Goal: Transaction & Acquisition: Purchase product/service

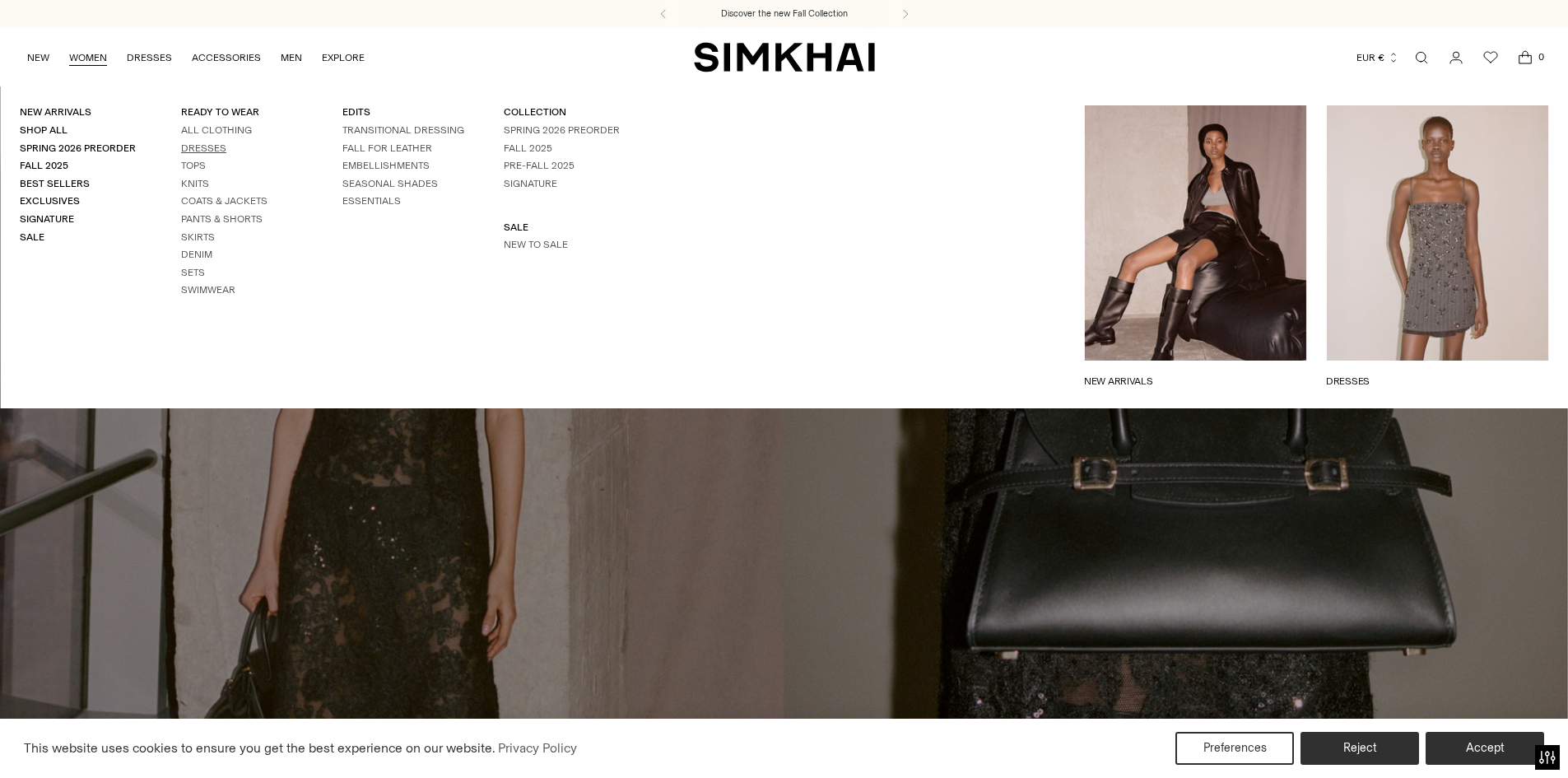
click at [196, 149] on link "Dresses" at bounding box center [204, 148] width 45 height 12
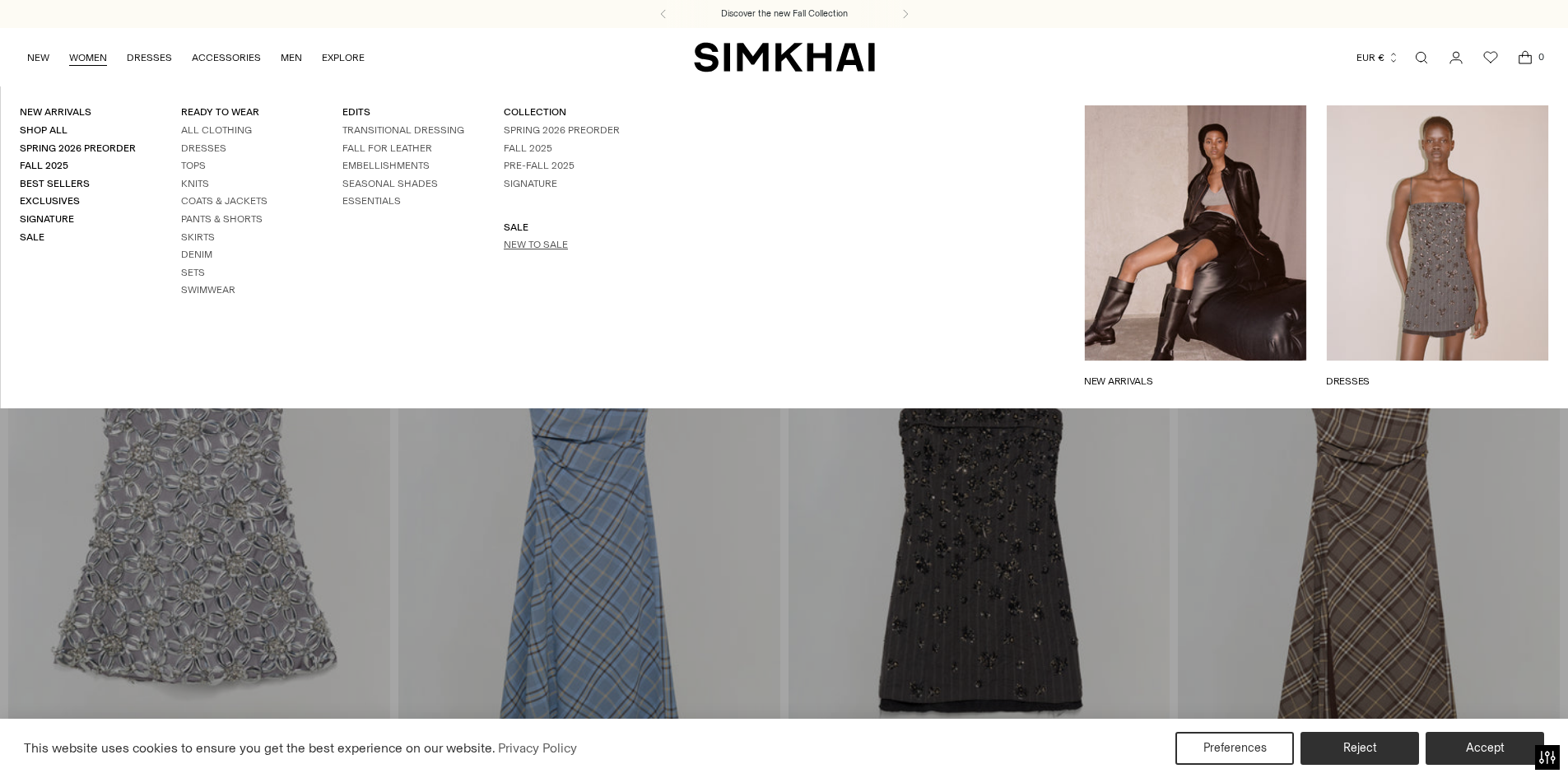
click at [533, 244] on link "New to Sale" at bounding box center [536, 244] width 65 height 12
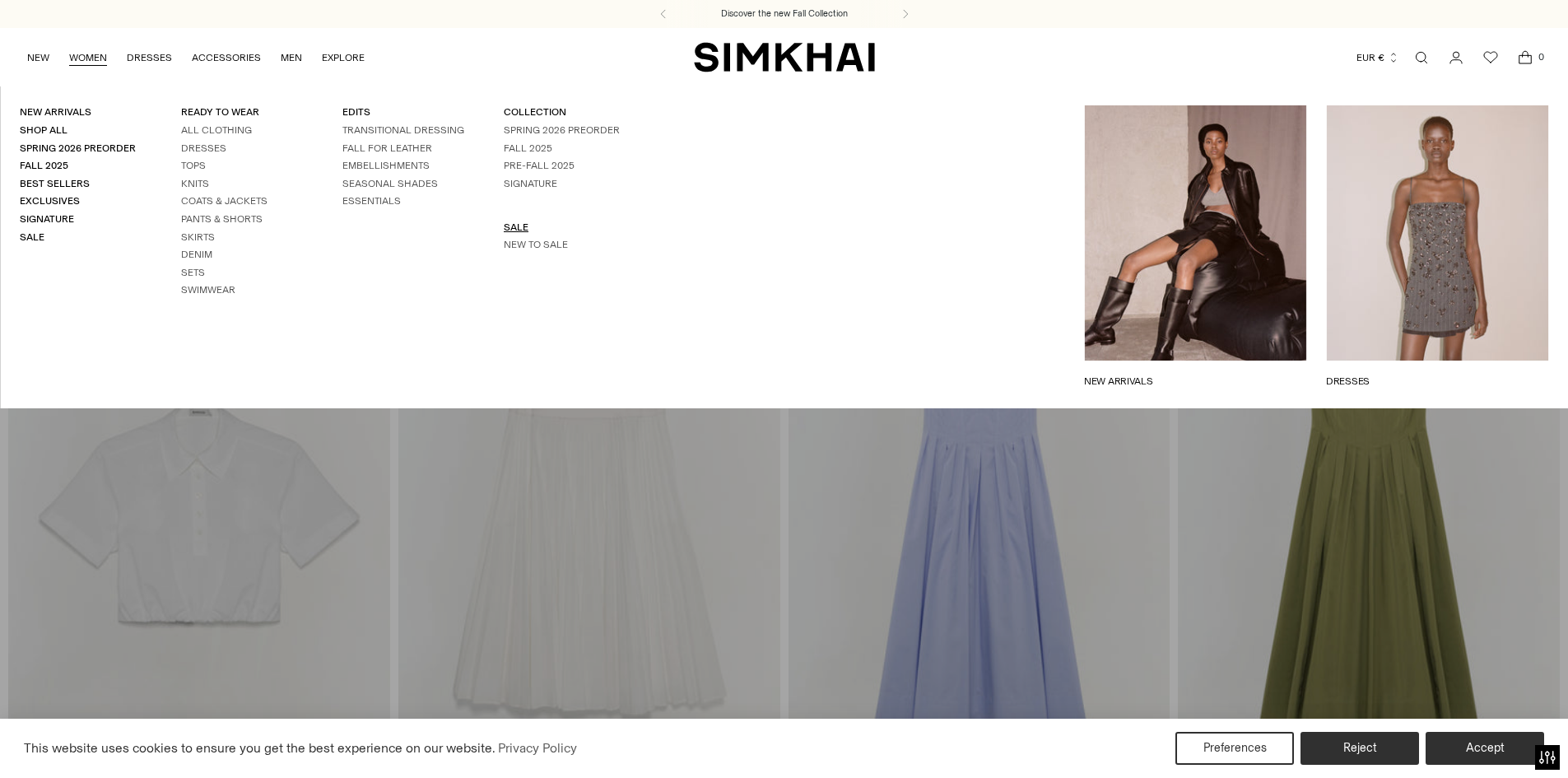
click at [506, 224] on link "SALE" at bounding box center [516, 227] width 25 height 12
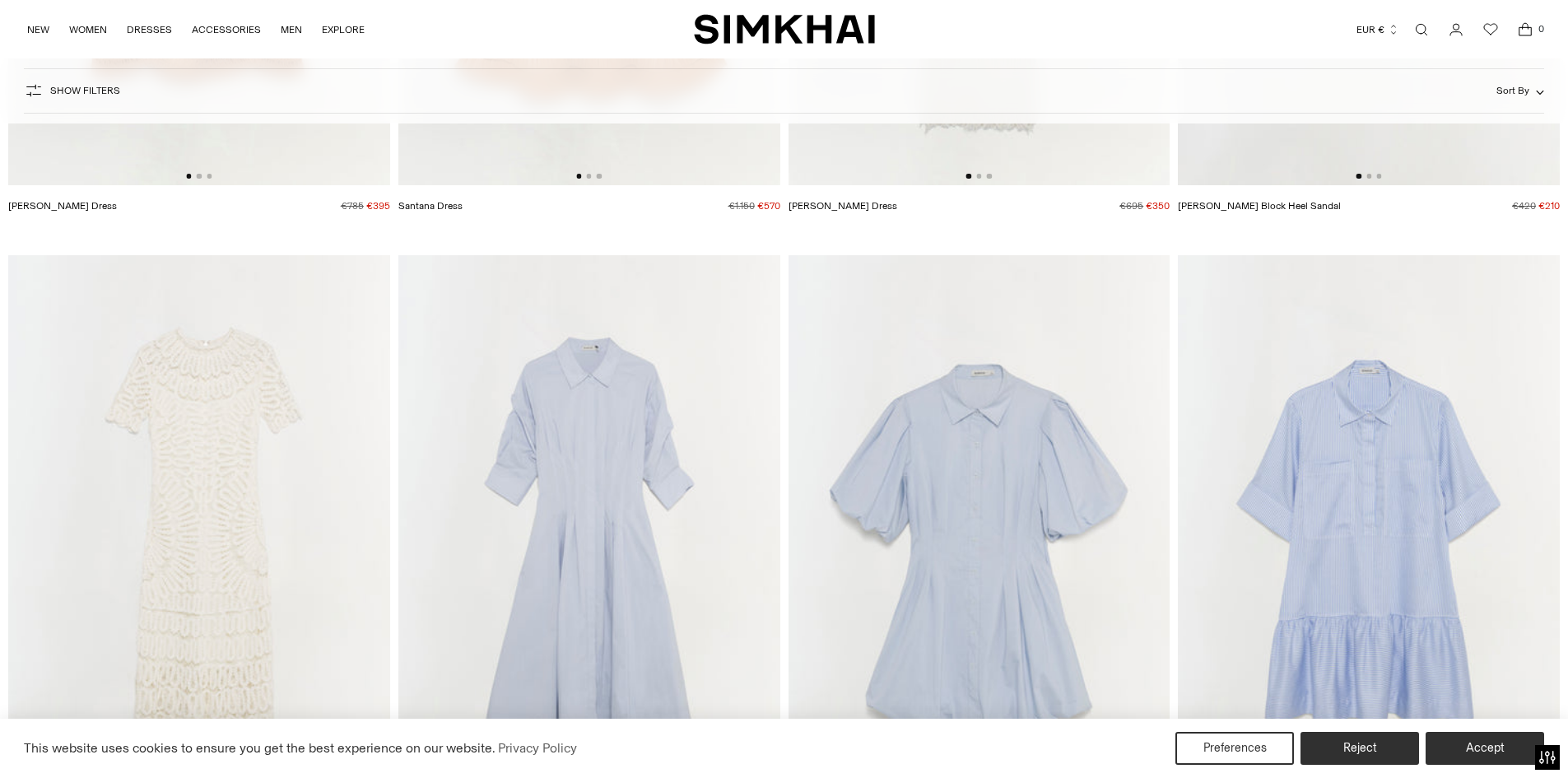
scroll to position [15230, 0]
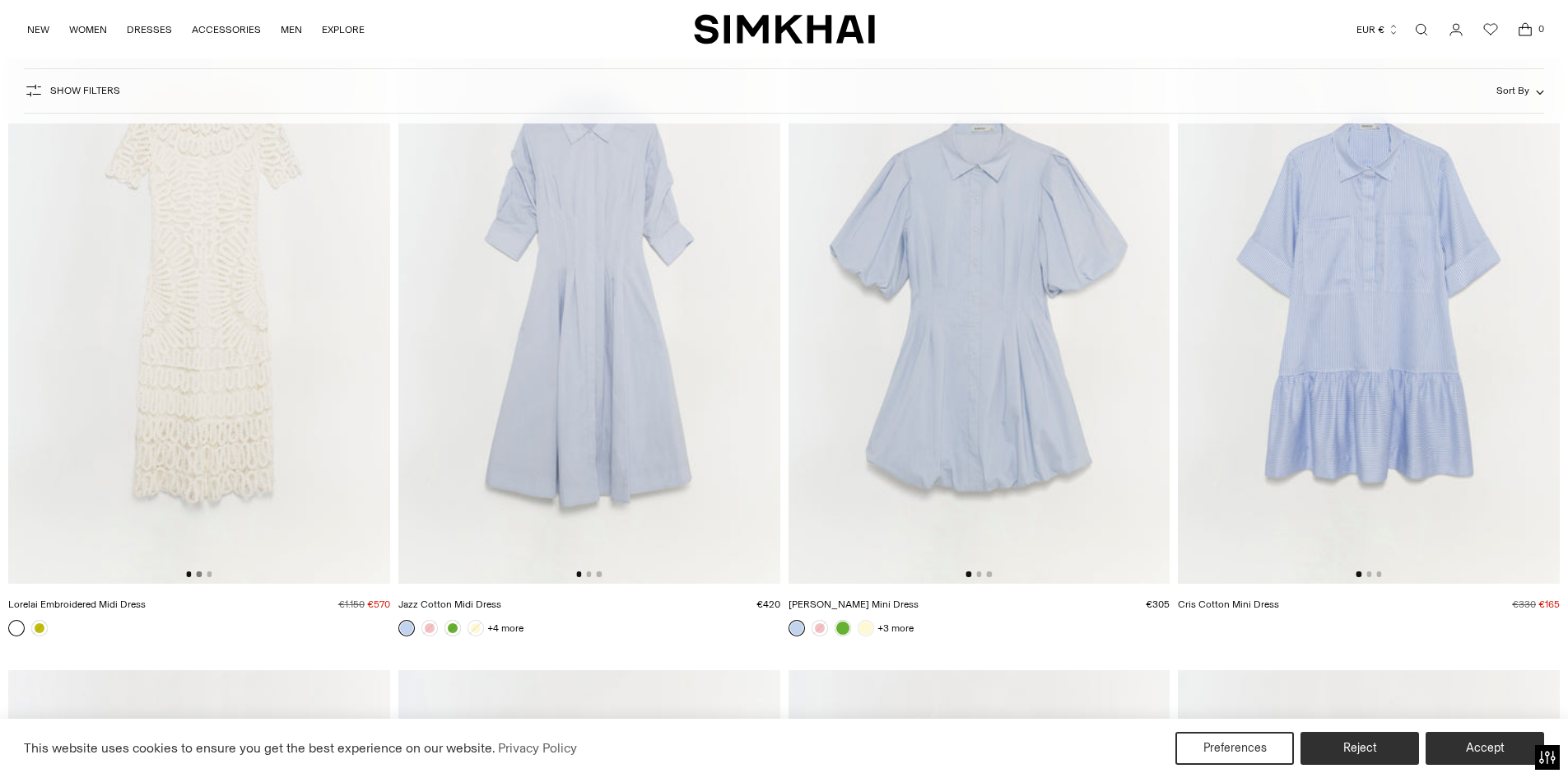
click at [196, 574] on button "Go to slide 2" at bounding box center [199, 574] width 5 height 5
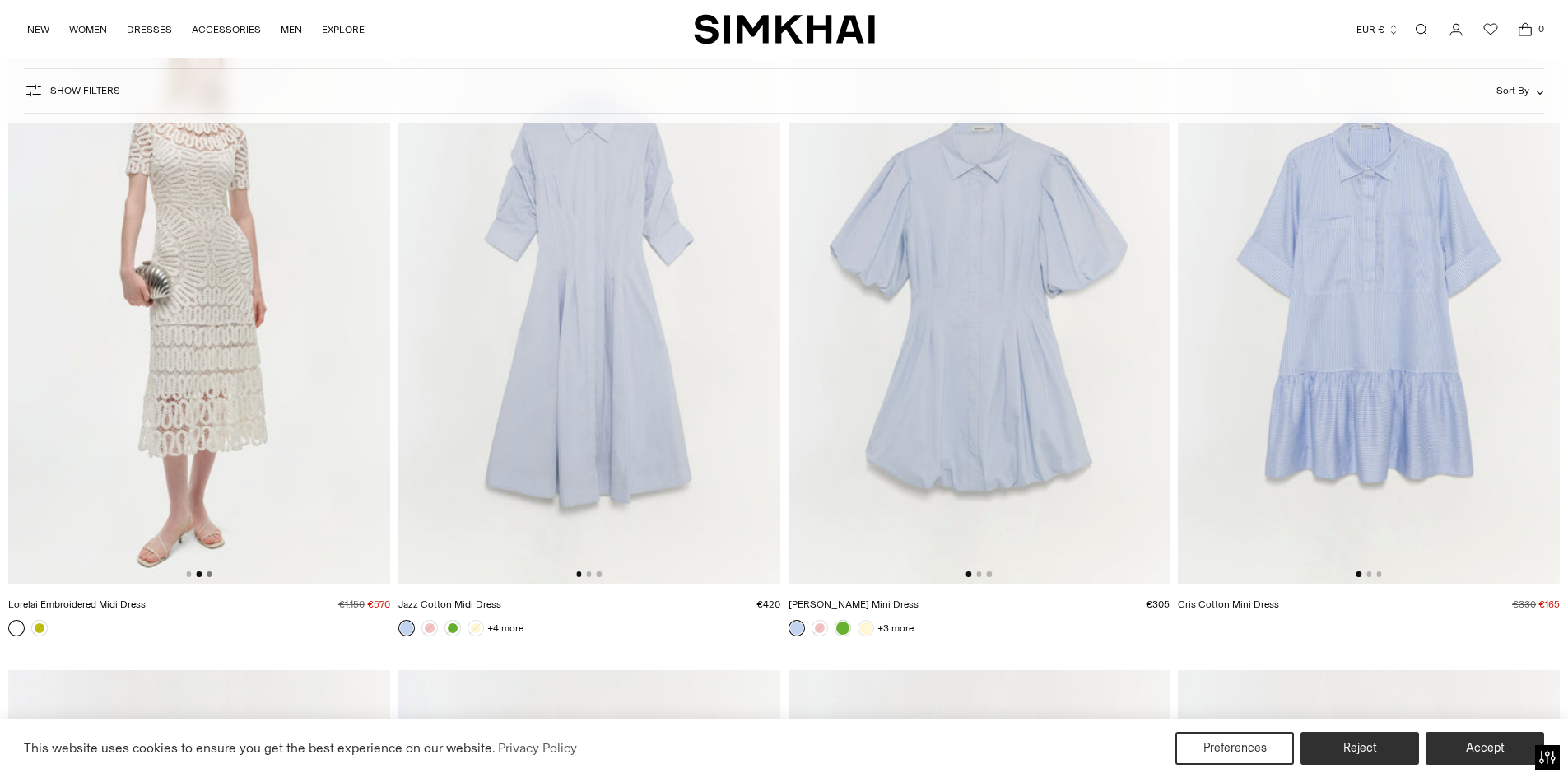
click at [210, 574] on button "Go to slide 3" at bounding box center [209, 574] width 5 height 5
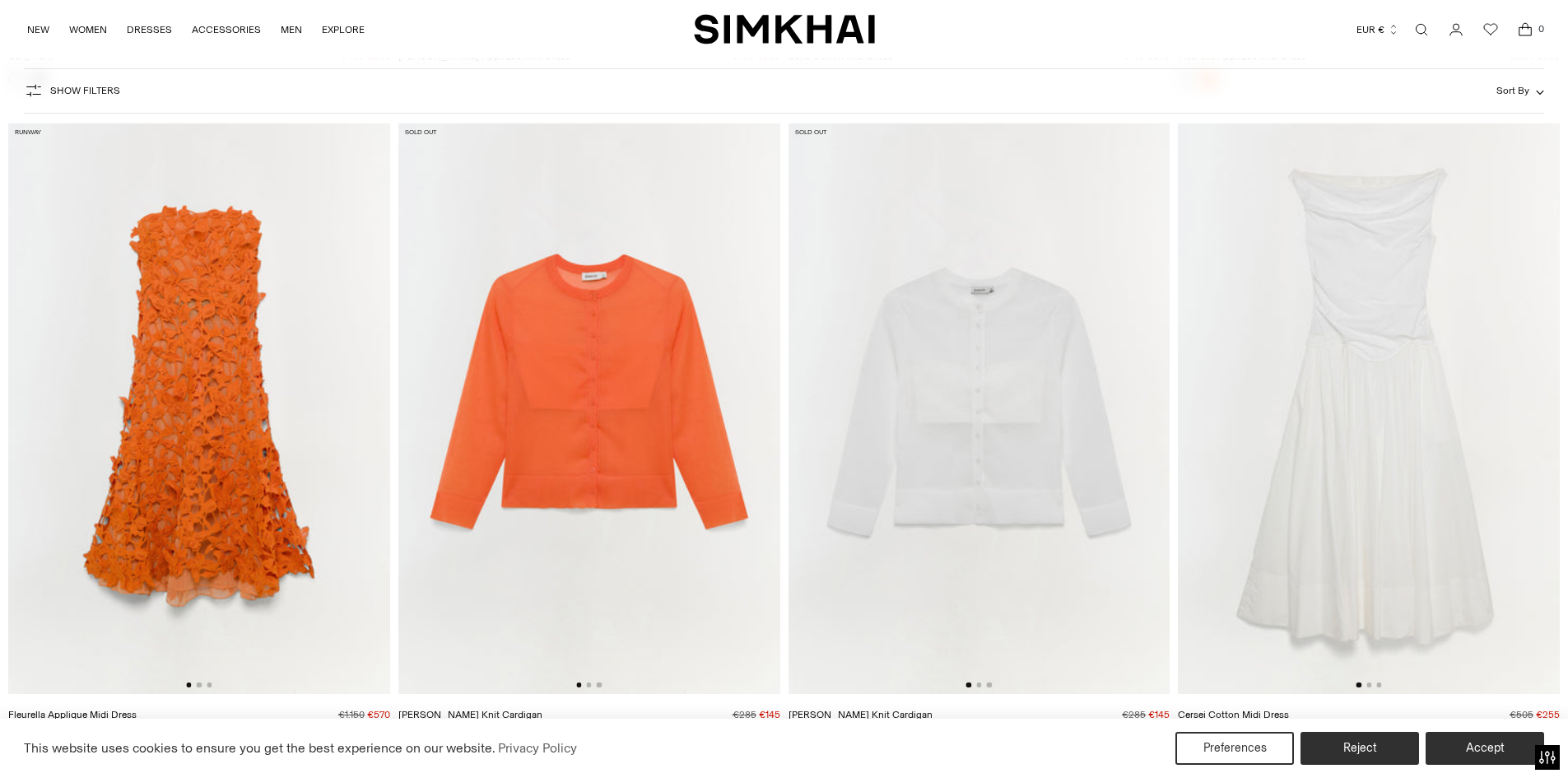
scroll to position [23051, 0]
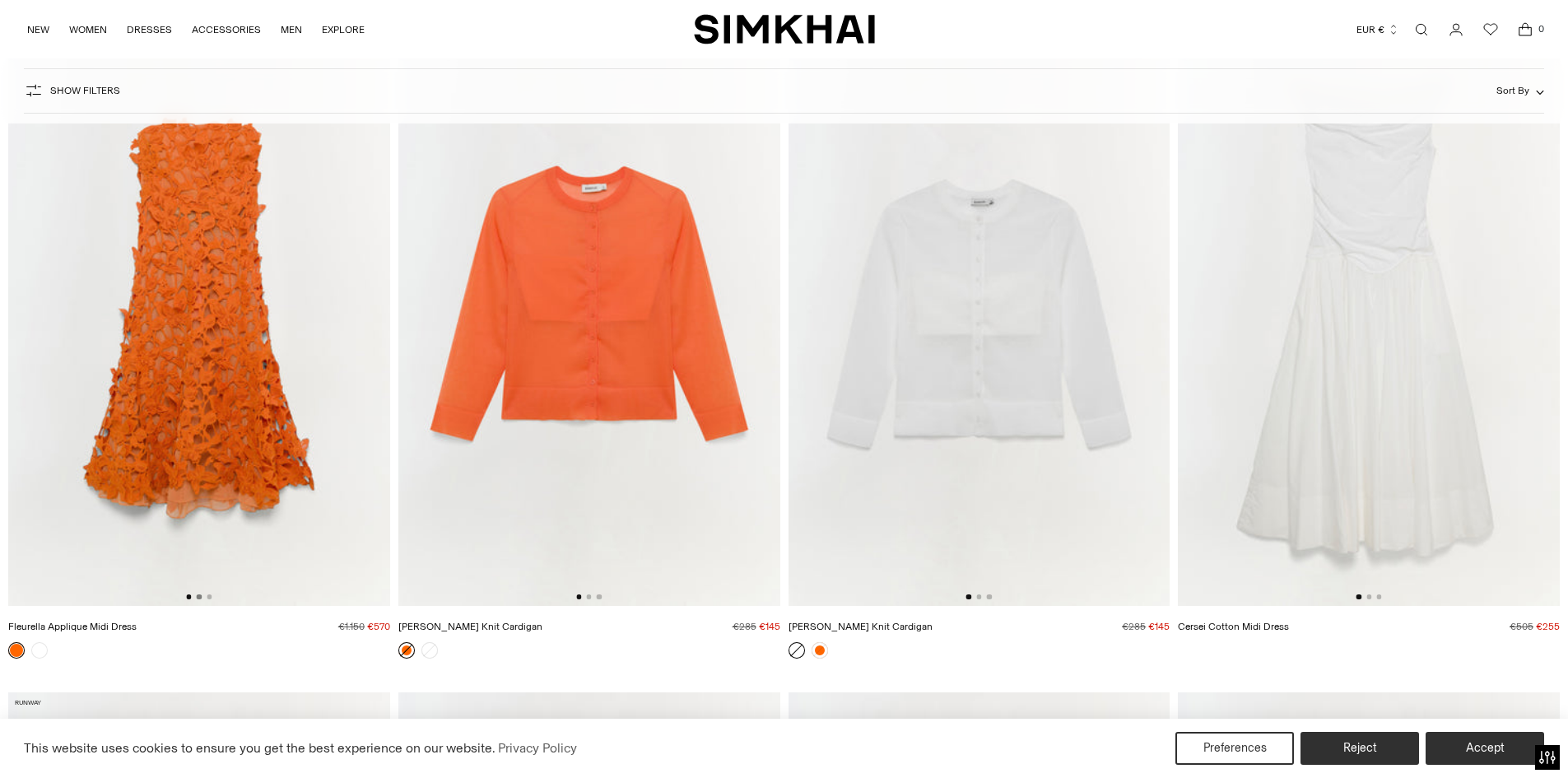
click at [197, 597] on button "Go to slide 2" at bounding box center [199, 597] width 5 height 5
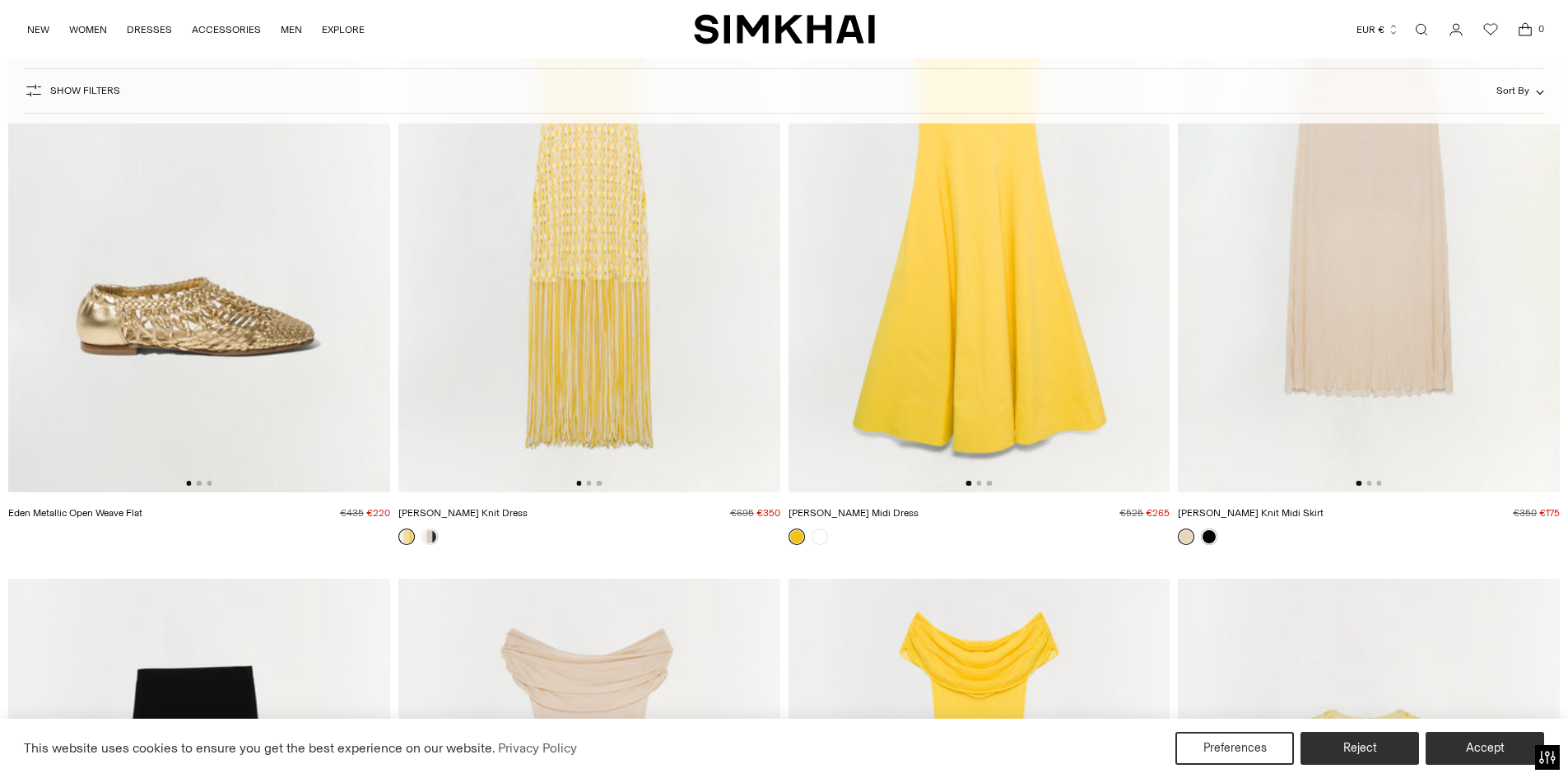
scroll to position [30625, 0]
